Goal: Find specific page/section: Find specific page/section

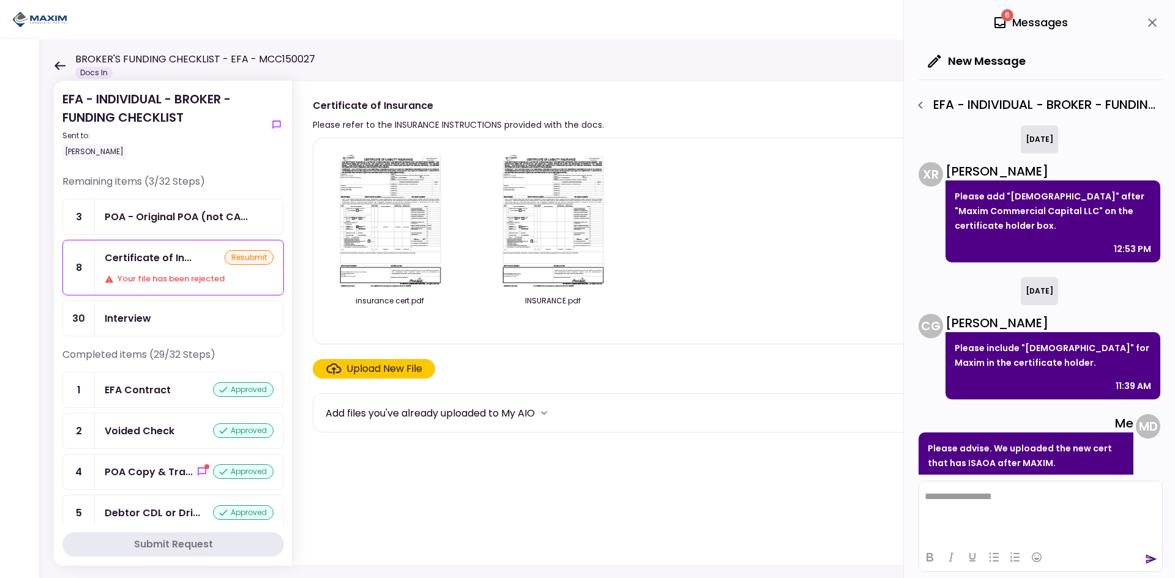
scroll to position [31, 0]
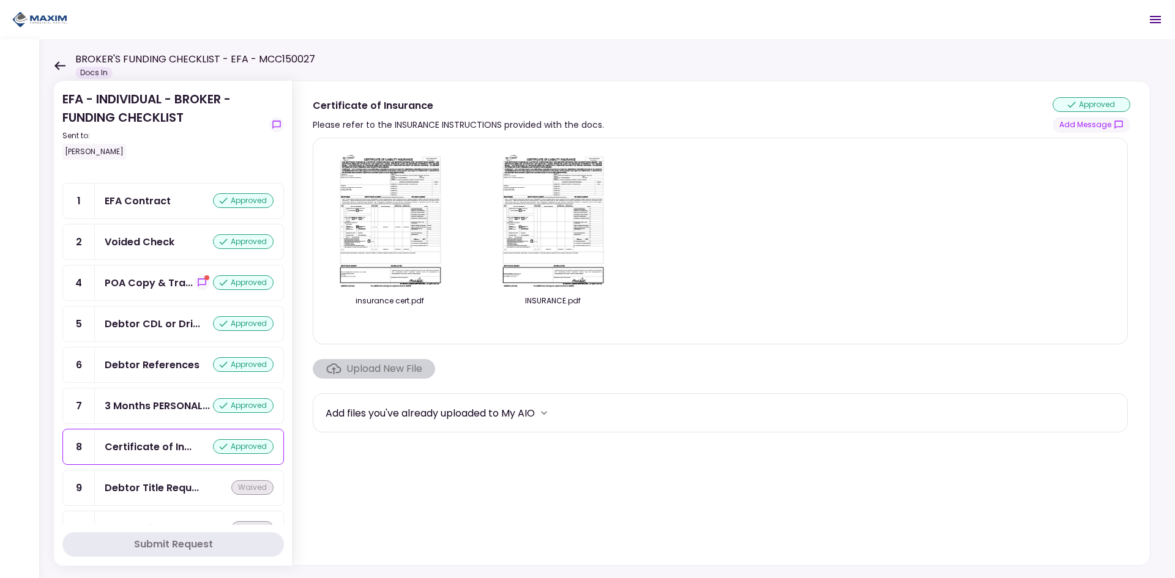
scroll to position [122, 0]
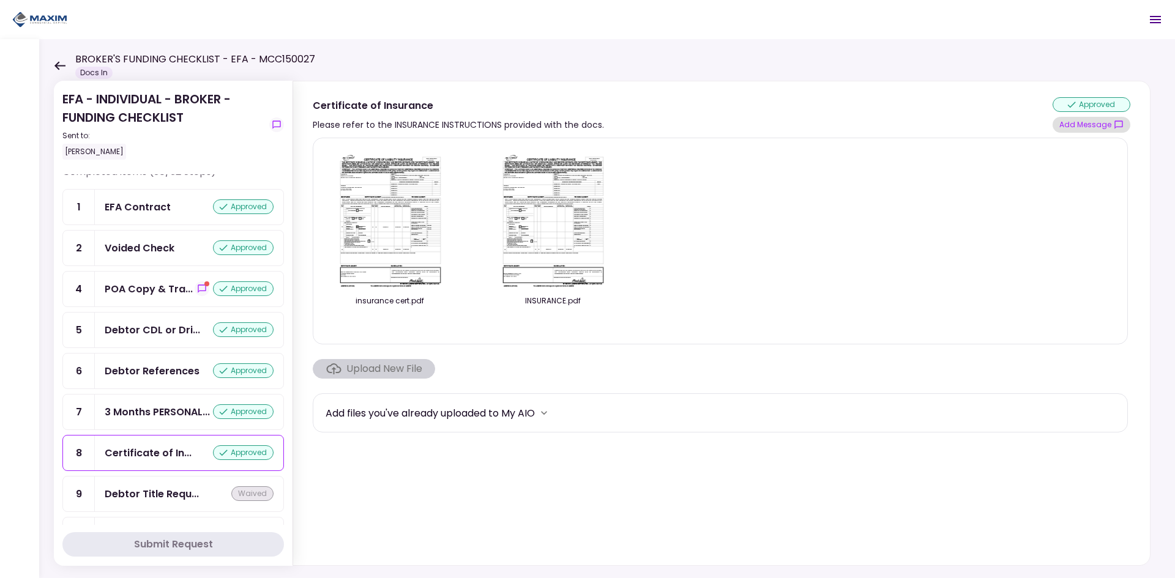
click at [1087, 128] on button "Add Message" at bounding box center [1092, 125] width 78 height 16
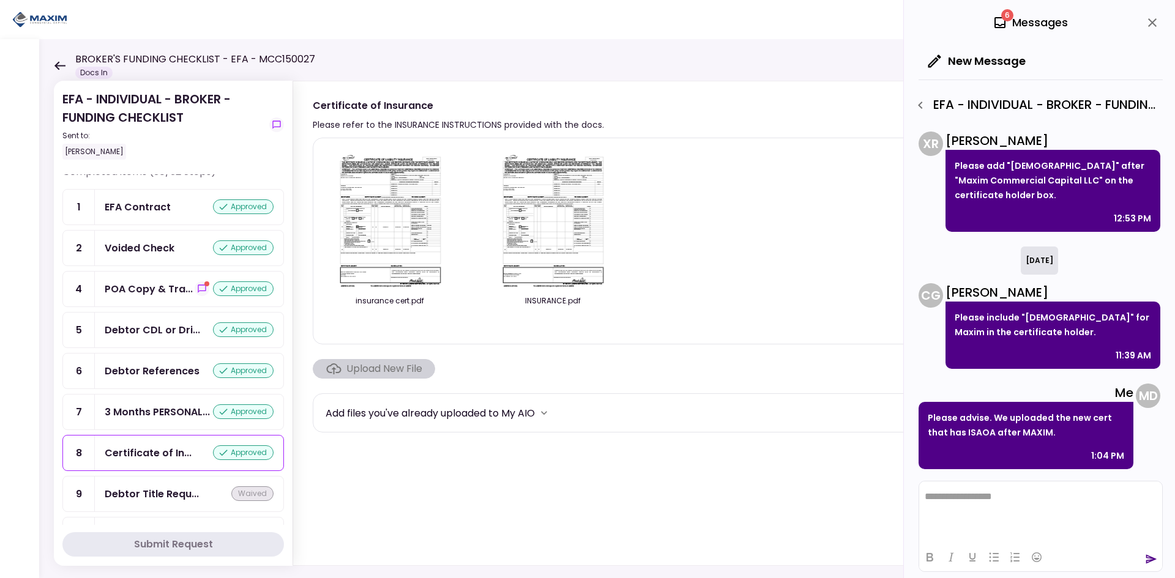
scroll to position [0, 0]
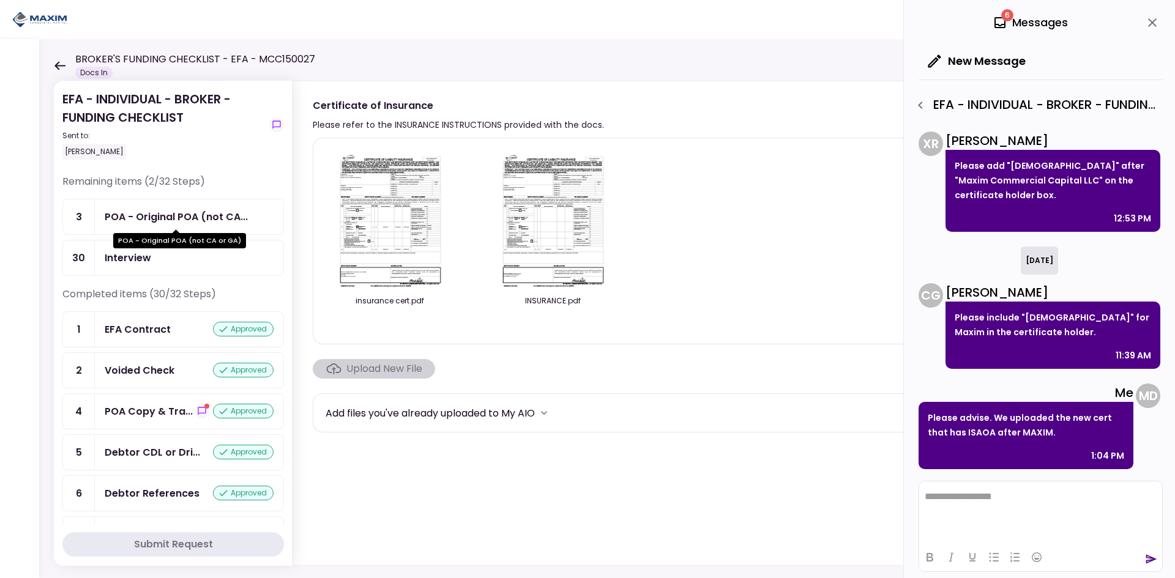
click at [148, 224] on div "POA - Original POA (not CA..." at bounding box center [176, 216] width 143 height 15
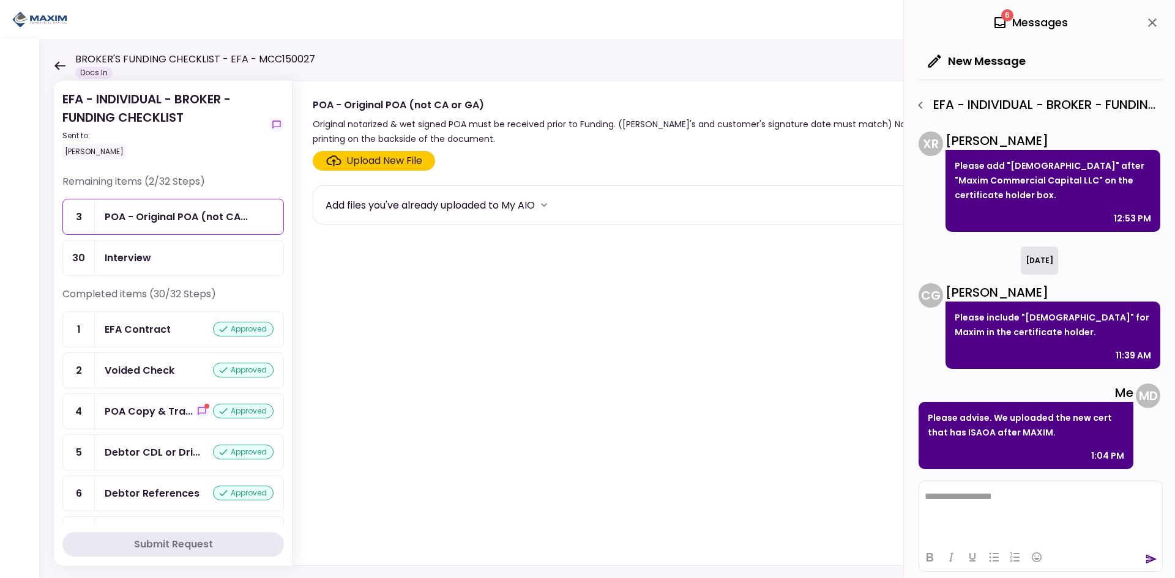
click at [134, 256] on div "Interview" at bounding box center [128, 257] width 47 height 15
